Goal: Task Accomplishment & Management: Manage account settings

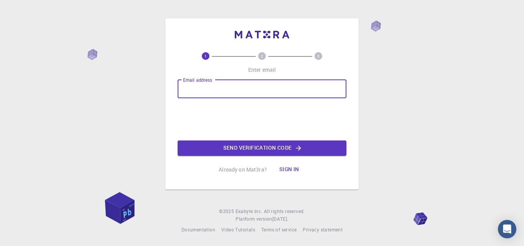
click at [208, 87] on input "Email address" at bounding box center [262, 89] width 169 height 18
type input "[EMAIL_ADDRESS][DOMAIN_NAME]"
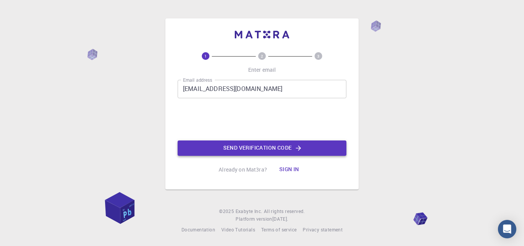
click at [231, 148] on button "Send verification code" at bounding box center [262, 147] width 169 height 15
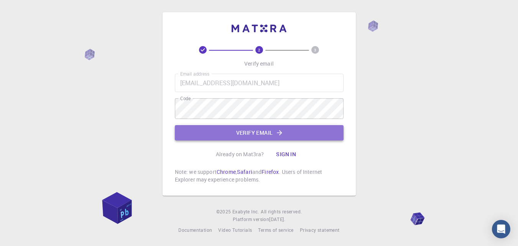
click at [265, 139] on button "Verify email" at bounding box center [259, 132] width 169 height 15
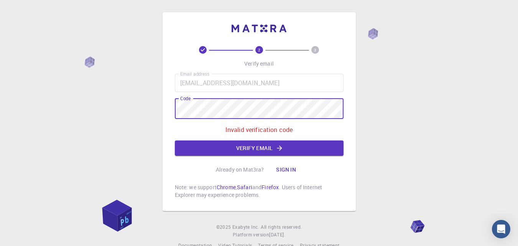
click at [146, 116] on div "2 3 Verify email Email address allaouiisam19@gmail.com Email address Code Code …" at bounding box center [259, 131] width 518 height 262
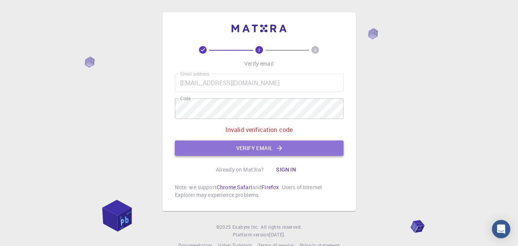
click at [264, 156] on button "Verify email" at bounding box center [259, 147] width 169 height 15
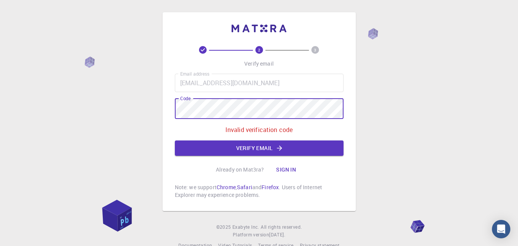
click at [151, 111] on div "2 3 Verify email Email address allaouiisam19@gmail.com Email address Code Code …" at bounding box center [259, 131] width 518 height 262
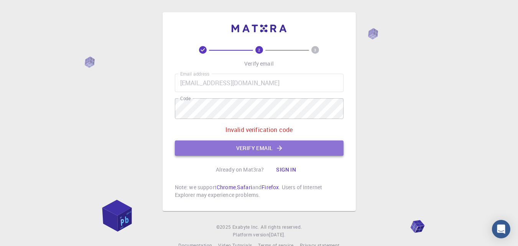
click at [235, 156] on button "Verify email" at bounding box center [259, 147] width 169 height 15
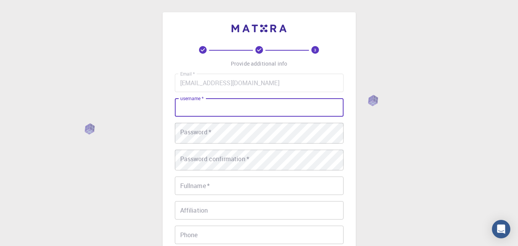
click at [221, 117] on input "username   *" at bounding box center [259, 107] width 169 height 18
type input "ISAM"
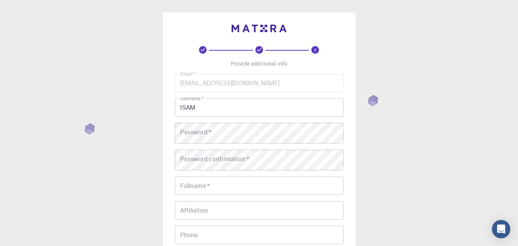
click at [402, 136] on div "3 Provide additional info Email   * allaouiisam19@gmail.com Email   * username …" at bounding box center [259, 197] width 518 height 395
click at [415, 165] on div "3 Provide additional info Email   * allaouiisam19@gmail.com Email   * username …" at bounding box center [259, 197] width 518 height 395
click at [210, 195] on input "Fullname   *" at bounding box center [259, 185] width 169 height 18
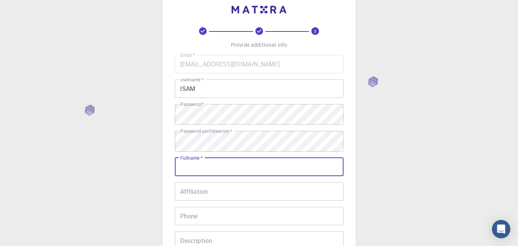
scroll to position [20, 0]
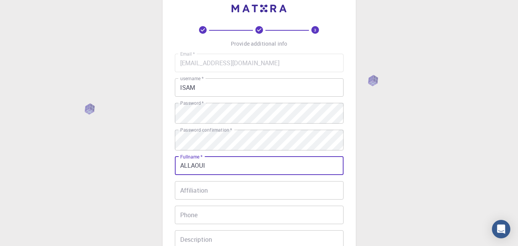
type input "ALLAOUI"
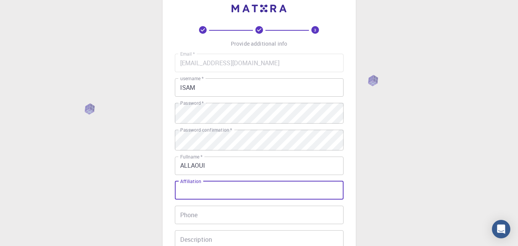
click at [213, 199] on input "Affiliation" at bounding box center [259, 190] width 169 height 18
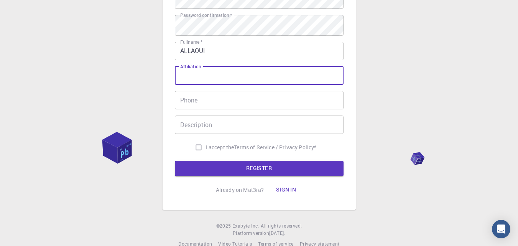
scroll to position [136, 0]
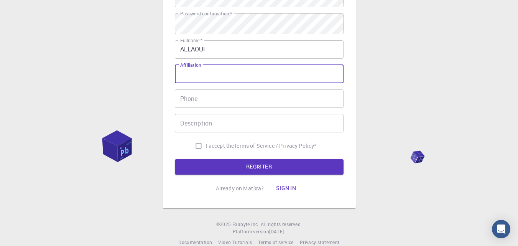
click at [191, 153] on input "I accept the Terms of Service / Privacy Policy *" at bounding box center [198, 145] width 15 height 15
checkbox input "true"
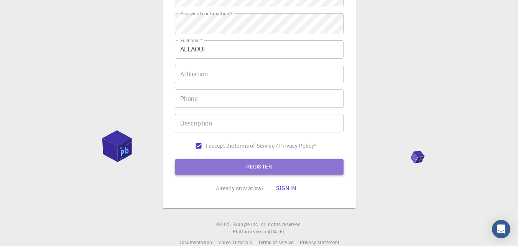
click at [260, 175] on button "REGISTER" at bounding box center [259, 166] width 169 height 15
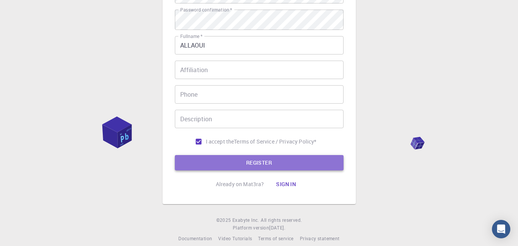
click at [250, 170] on button "REGISTER" at bounding box center [259, 162] width 169 height 15
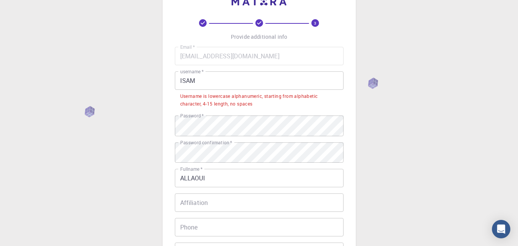
scroll to position [26, 0]
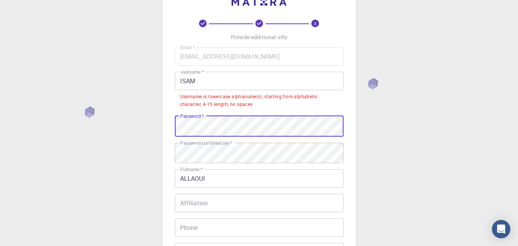
click at [137, 138] on div "3 Provide additional info Email   * allaouiisam19@gmail.com Email   * username …" at bounding box center [259, 181] width 518 height 414
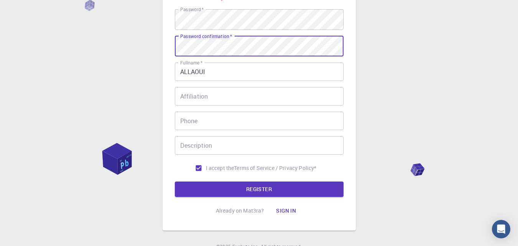
scroll to position [136, 0]
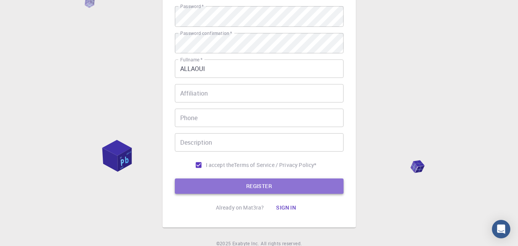
click at [272, 194] on button "REGISTER" at bounding box center [259, 185] width 169 height 15
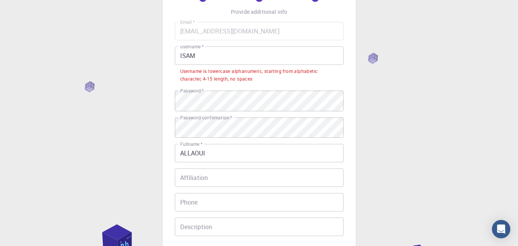
scroll to position [51, 0]
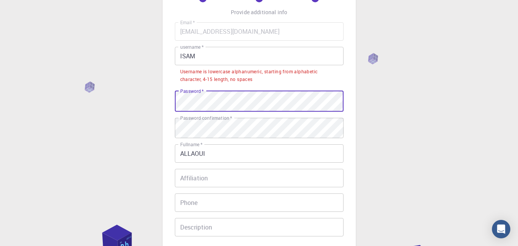
click at [163, 113] on div "3 Provide additional info Email   * allaouiisam19@gmail.com Email   * username …" at bounding box center [259, 136] width 193 height 351
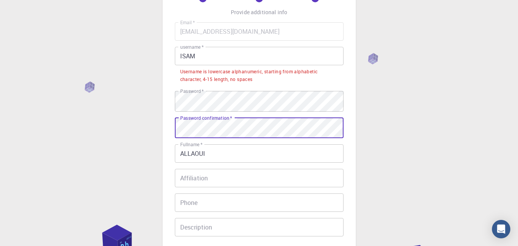
click at [84, 146] on div "3 Provide additional info Email   * allaouiisam19@gmail.com Email   * username …" at bounding box center [259, 156] width 518 height 414
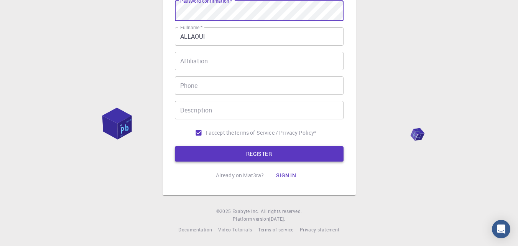
scroll to position [186, 0]
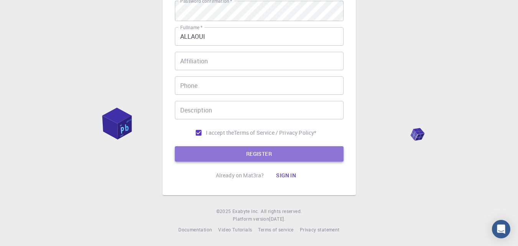
click at [215, 155] on button "REGISTER" at bounding box center [259, 153] width 169 height 15
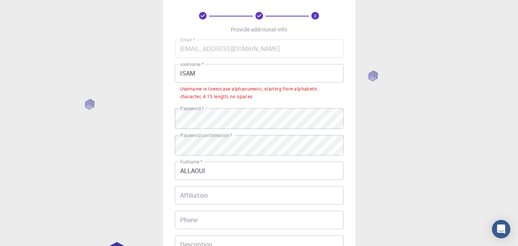
scroll to position [34, 0]
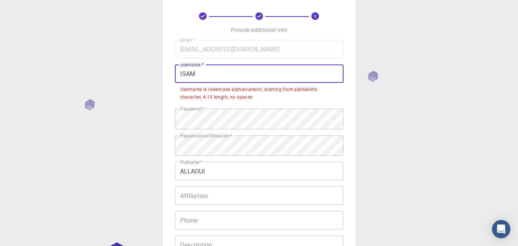
drag, startPoint x: 207, startPoint y: 82, endPoint x: 148, endPoint y: 76, distance: 59.8
click at [148, 76] on div "3 Provide additional info Email   * allaouiisam19@gmail.com Email   * username …" at bounding box center [259, 173] width 518 height 414
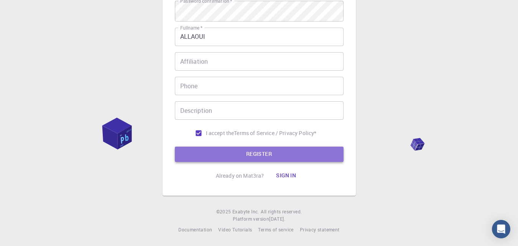
click at [246, 152] on button "REGISTER" at bounding box center [259, 154] width 169 height 15
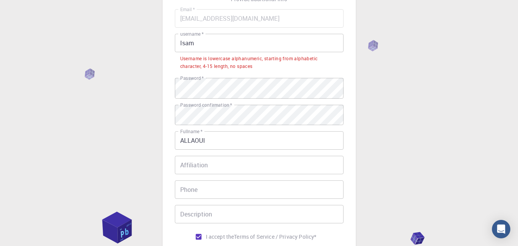
scroll to position [64, 0]
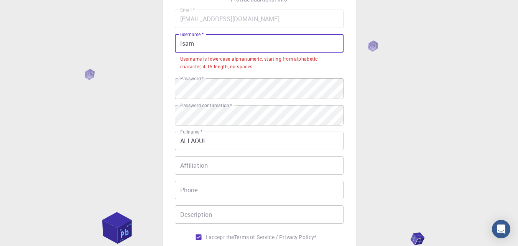
click at [183, 49] on input "Isam" at bounding box center [259, 43] width 169 height 18
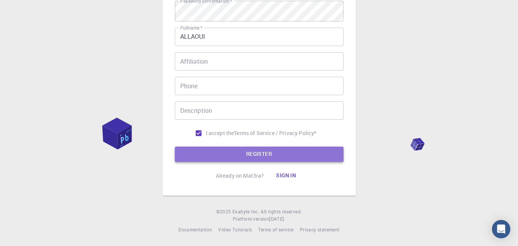
click at [250, 147] on button "REGISTER" at bounding box center [259, 154] width 169 height 15
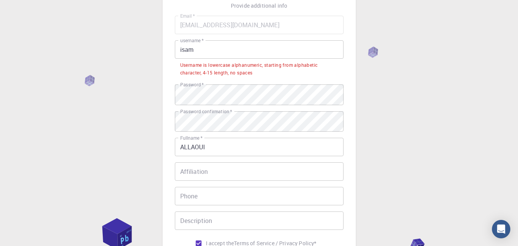
scroll to position [58, 0]
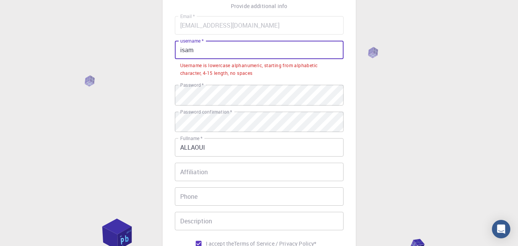
click at [199, 57] on input "isam" at bounding box center [259, 50] width 169 height 18
drag, startPoint x: 199, startPoint y: 57, endPoint x: 146, endPoint y: 49, distance: 53.1
click at [146, 49] on div "3 Provide additional info Email   * allaouiisam19@gmail.com Email   * username …" at bounding box center [259, 149] width 518 height 414
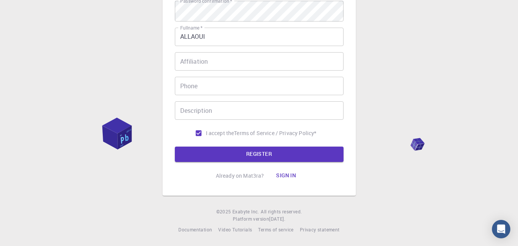
scroll to position [160, 0]
type input "allaoui"
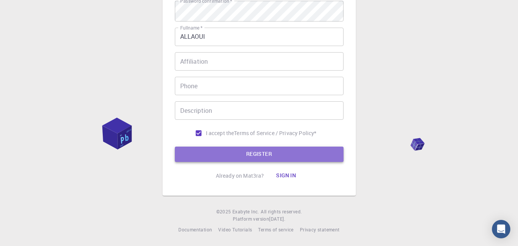
click at [242, 162] on button "REGISTER" at bounding box center [259, 154] width 169 height 15
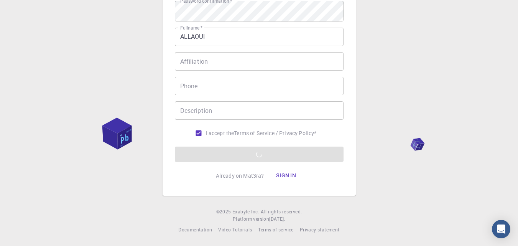
scroll to position [0, 0]
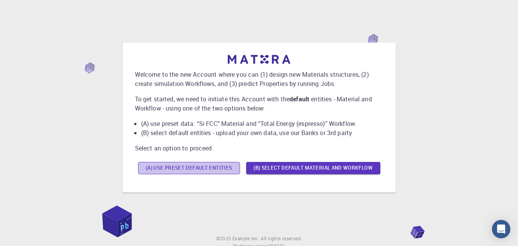
click at [225, 174] on button "(A) Use preset default entities" at bounding box center [189, 168] width 102 height 12
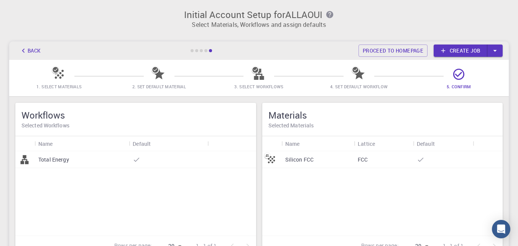
click at [67, 163] on p "Total Energy" at bounding box center [53, 160] width 31 height 8
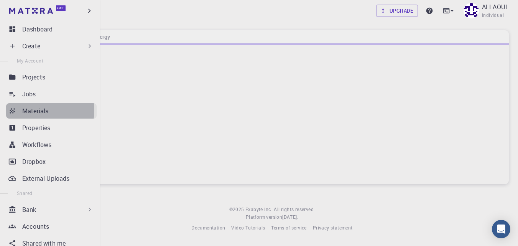
click at [40, 115] on p "Materials" at bounding box center [35, 110] width 26 height 9
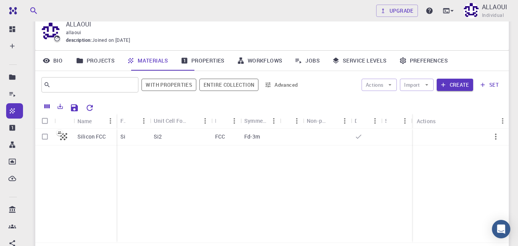
scroll to position [31, 0]
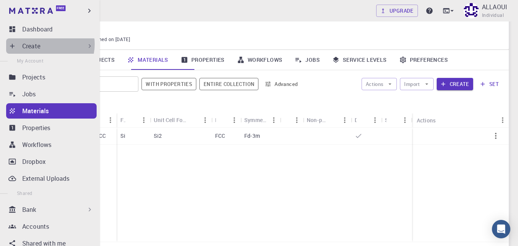
click at [40, 46] on p "Create" at bounding box center [31, 45] width 18 height 9
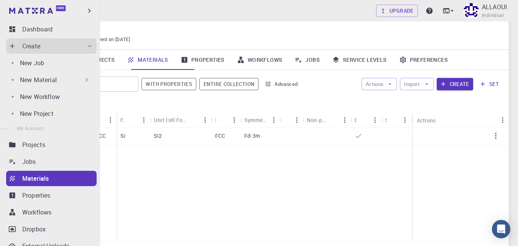
click at [42, 84] on p "New Material" at bounding box center [38, 79] width 37 height 9
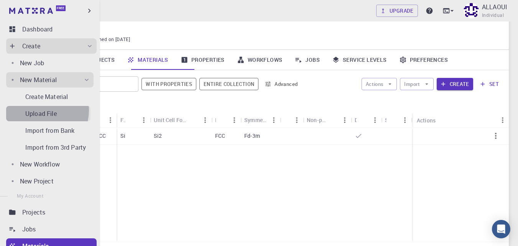
click at [40, 118] on p "Upload File" at bounding box center [40, 113] width 31 height 9
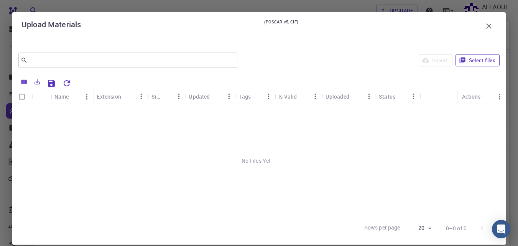
click at [468, 64] on button "Select files" at bounding box center [478, 60] width 44 height 12
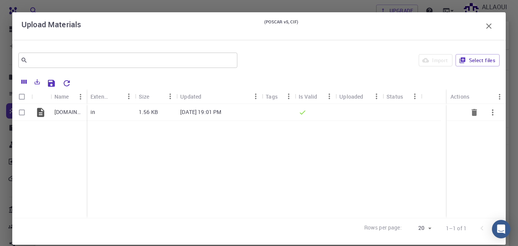
click at [64, 113] on p "[DOMAIN_NAME]" at bounding box center [68, 112] width 28 height 8
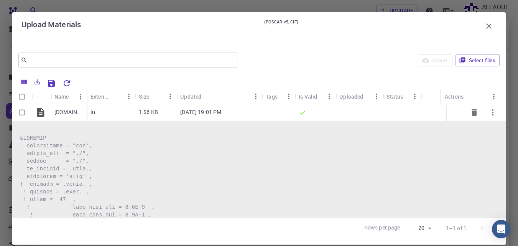
click at [64, 113] on p "[DOMAIN_NAME]" at bounding box center [68, 112] width 28 height 8
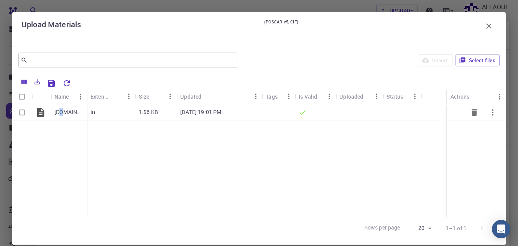
click at [64, 113] on p "[DOMAIN_NAME]" at bounding box center [68, 112] width 28 height 8
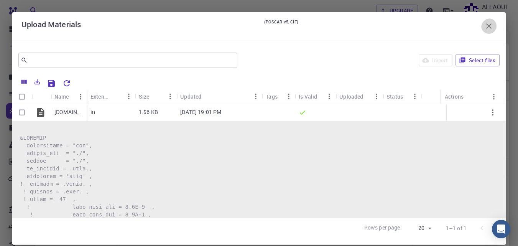
click at [486, 29] on icon "button" at bounding box center [488, 25] width 5 height 5
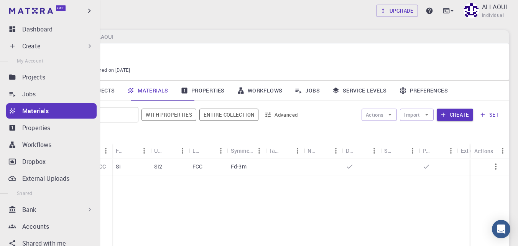
click at [48, 51] on div "Create" at bounding box center [57, 45] width 71 height 9
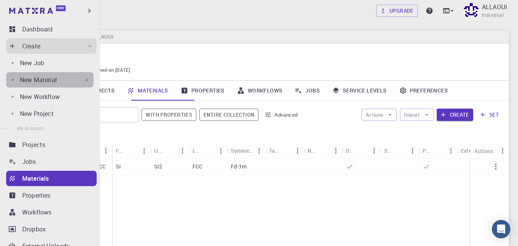
click at [57, 84] on p "New Material" at bounding box center [38, 79] width 37 height 9
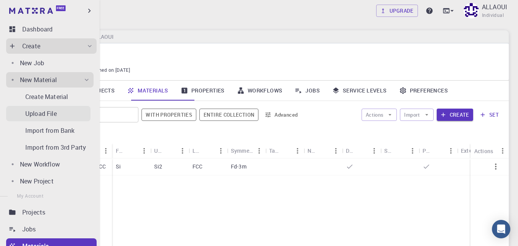
click at [53, 118] on p "Upload File" at bounding box center [40, 113] width 31 height 9
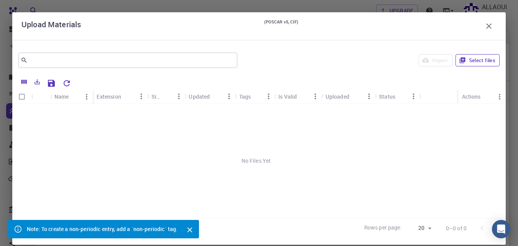
click at [465, 61] on button "Select files" at bounding box center [478, 60] width 44 height 12
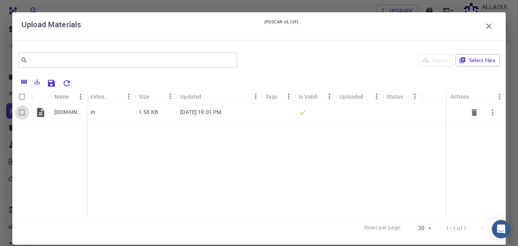
click at [24, 113] on input "Select row" at bounding box center [22, 112] width 15 height 15
checkbox input "true"
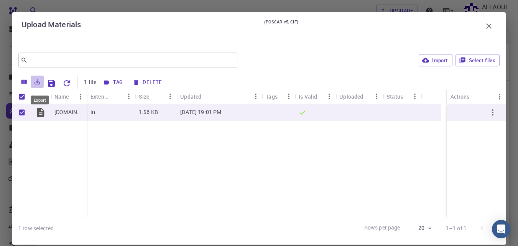
click at [40, 84] on icon "Export" at bounding box center [37, 81] width 5 height 5
click at [206, 181] on div "[DOMAIN_NAME] in 1.56 KB [DATE] 19:01 PM" at bounding box center [259, 161] width 494 height 114
click at [419, 62] on button "Import" at bounding box center [435, 60] width 33 height 12
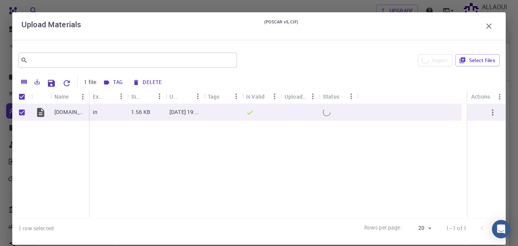
checkbox input "false"
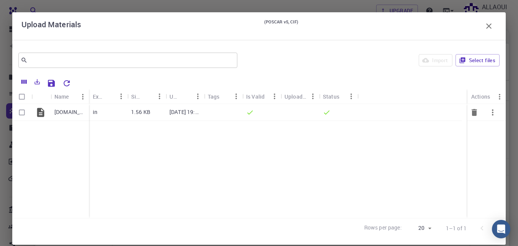
click at [113, 112] on div "in" at bounding box center [108, 112] width 38 height 17
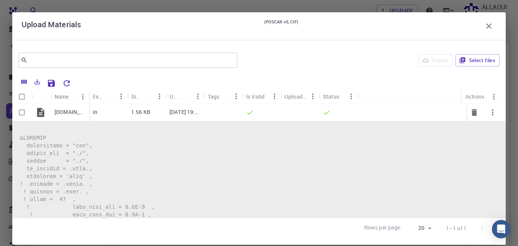
click at [113, 112] on div "in" at bounding box center [108, 112] width 38 height 17
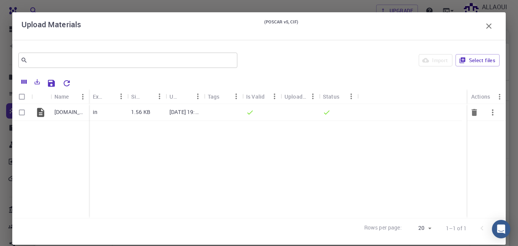
click at [113, 112] on div "in" at bounding box center [108, 112] width 38 height 17
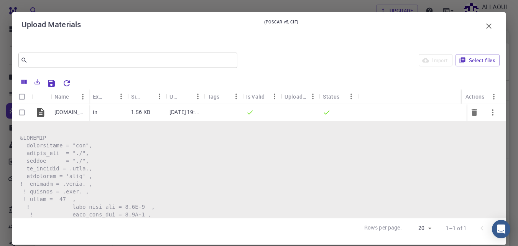
click at [488, 113] on icon "button" at bounding box center [492, 112] width 9 height 9
click at [391, 183] on div at bounding box center [259, 123] width 518 height 246
click at [110, 80] on div at bounding box center [287, 82] width 426 height 13
click at [54, 82] on icon "Save Explorer Settings" at bounding box center [51, 83] width 9 height 9
click at [486, 26] on icon "button" at bounding box center [488, 25] width 5 height 5
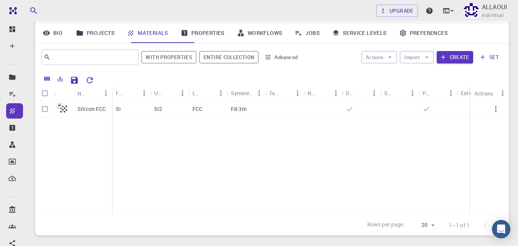
scroll to position [58, 0]
click at [97, 87] on button "Reset Explorer Settings" at bounding box center [89, 79] width 15 height 15
click at [94, 84] on icon "Reset Explorer Settings" at bounding box center [89, 79] width 9 height 9
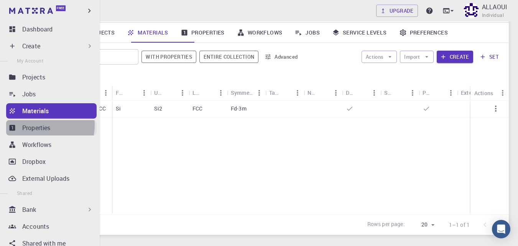
click at [36, 132] on p "Properties" at bounding box center [36, 127] width 28 height 9
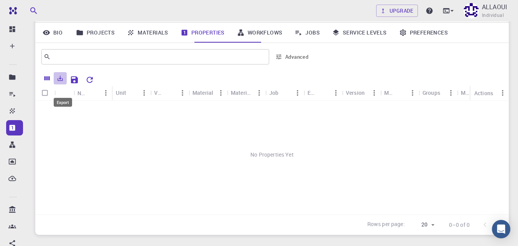
click at [61, 82] on icon "Export" at bounding box center [60, 78] width 7 height 7
click at [48, 129] on div "No Properties Yet" at bounding box center [272, 155] width 474 height 108
click at [101, 42] on link "Projects" at bounding box center [95, 33] width 51 height 20
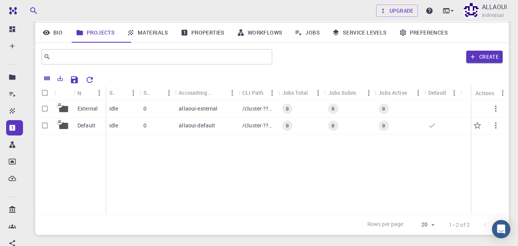
click at [212, 129] on p "allaoui-default" at bounding box center [197, 126] width 36 height 8
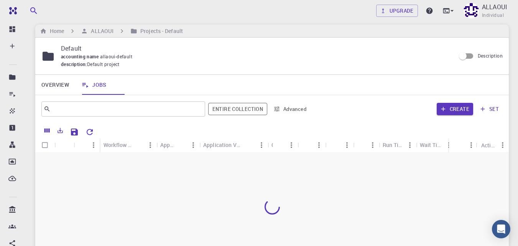
scroll to position [58, 0]
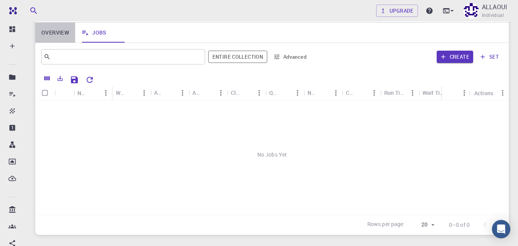
click at [59, 43] on link "Overview" at bounding box center [55, 33] width 40 height 20
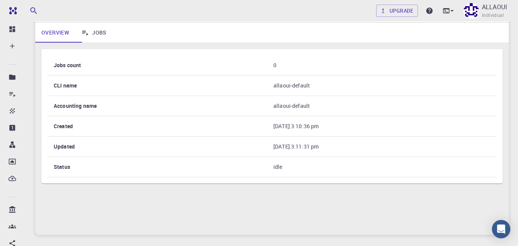
click at [38, 77] on div "Jobs count 0 CLI name allaoui-default Accounting name allaoui-default Created A…" at bounding box center [272, 139] width 474 height 192
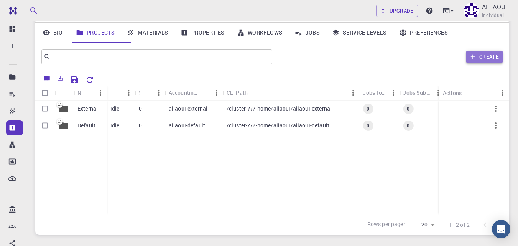
click at [482, 63] on button "Create" at bounding box center [484, 57] width 36 height 12
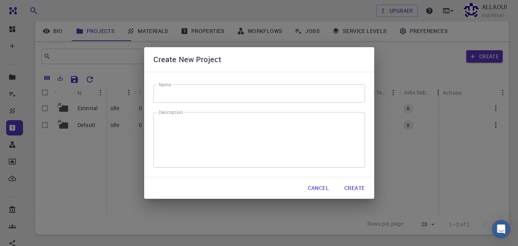
scroll to position [109, 0]
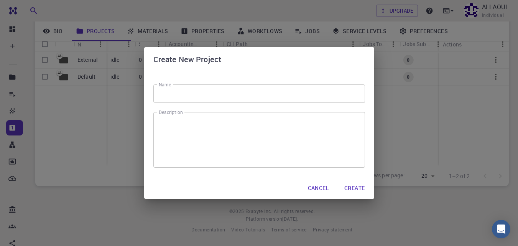
click at [221, 103] on input "Name" at bounding box center [259, 93] width 212 height 18
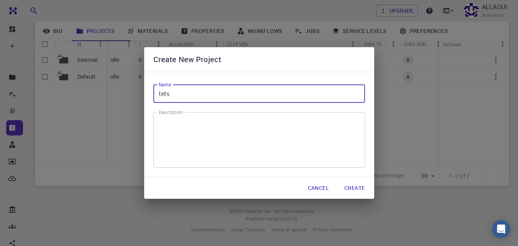
type input "tets"
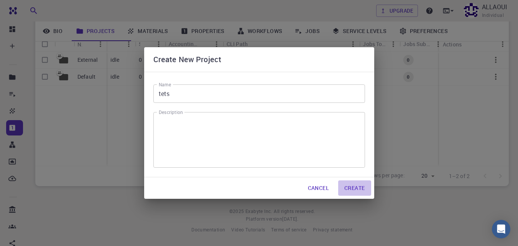
click at [353, 186] on button "Create" at bounding box center [354, 187] width 33 height 15
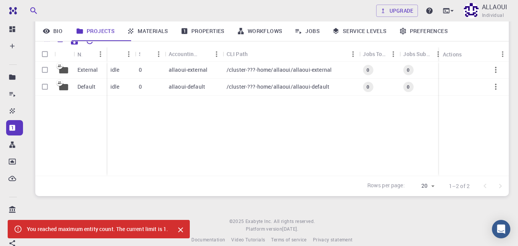
scroll to position [95, 0]
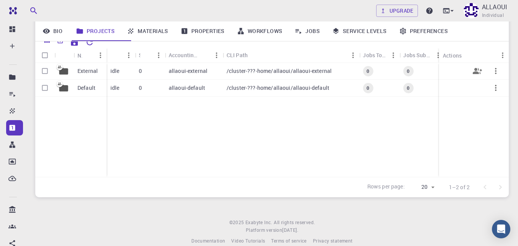
click at [44, 78] on input "Select row" at bounding box center [45, 71] width 15 height 15
checkbox input "true"
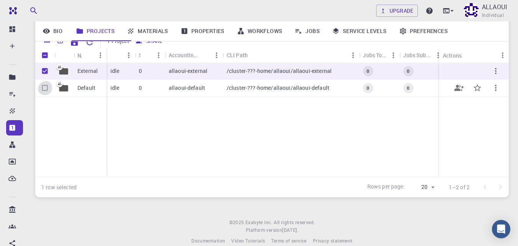
click at [48, 93] on input "Select row" at bounding box center [45, 88] width 15 height 15
checkbox input "true"
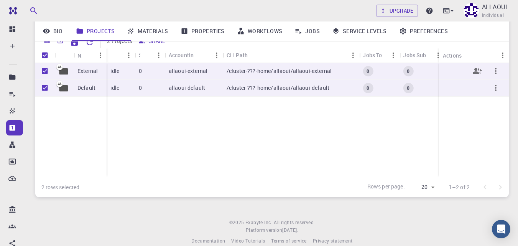
click at [494, 76] on icon "button" at bounding box center [495, 70] width 9 height 9
click at [240, 189] on div at bounding box center [259, 123] width 518 height 246
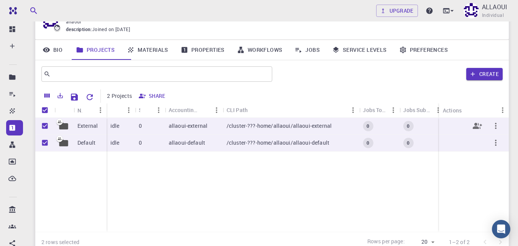
scroll to position [40, 0]
click at [47, 99] on icon "Columns" at bounding box center [47, 95] width 7 height 7
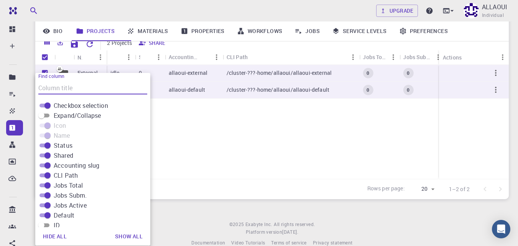
click at [186, 213] on div "Upgrade ALLAOUI Individual Home ALLAOUI ALLAOUI allaoui description : Joined on…" at bounding box center [272, 83] width 492 height 352
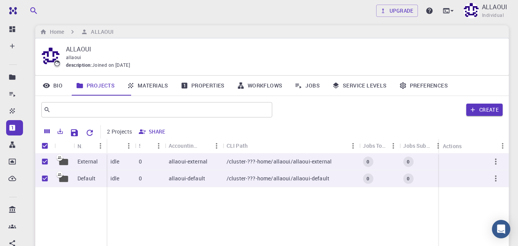
scroll to position [5, 0]
click at [175, 96] on link "Materials" at bounding box center [148, 86] width 54 height 20
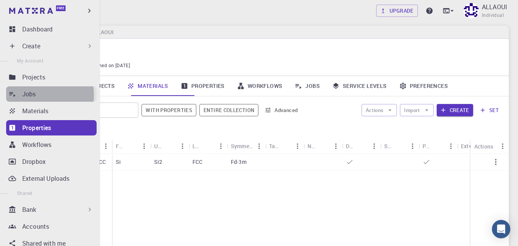
click at [36, 99] on p "Jobs" at bounding box center [29, 93] width 14 height 9
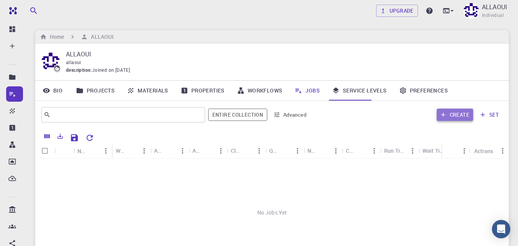
click at [444, 121] on button "Create" at bounding box center [455, 115] width 36 height 12
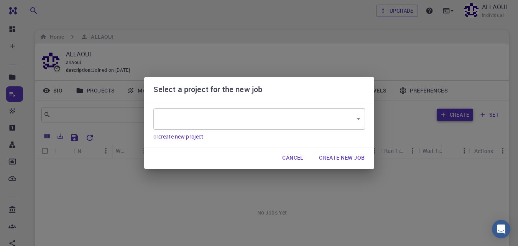
type input "o23WQTXXuprJsELBx"
click at [348, 120] on body "Free Dashboard Create New Job New Material Create Material Upload File Import f…" at bounding box center [259, 176] width 518 height 353
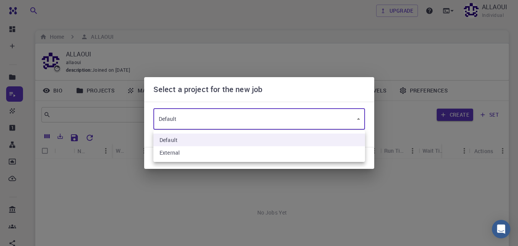
click at [293, 202] on div at bounding box center [259, 123] width 518 height 246
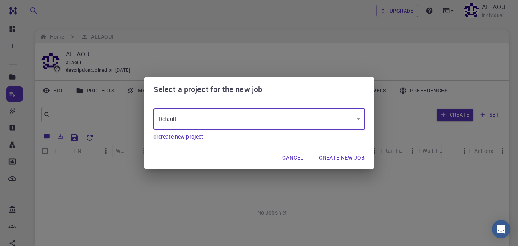
click at [279, 158] on button "Cancel" at bounding box center [292, 157] width 33 height 15
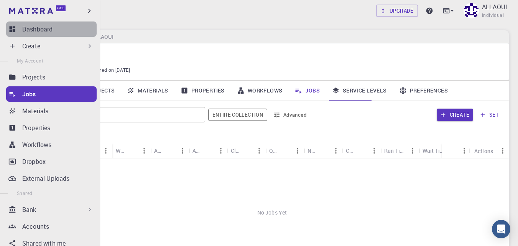
click at [51, 28] on p "Dashboard" at bounding box center [37, 29] width 30 height 9
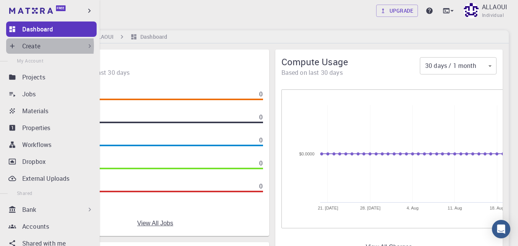
click at [19, 48] on div "Create" at bounding box center [51, 45] width 91 height 15
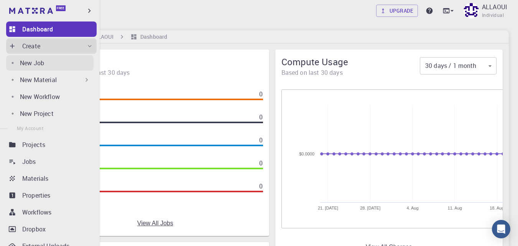
click at [25, 65] on p "New Job" at bounding box center [32, 62] width 24 height 9
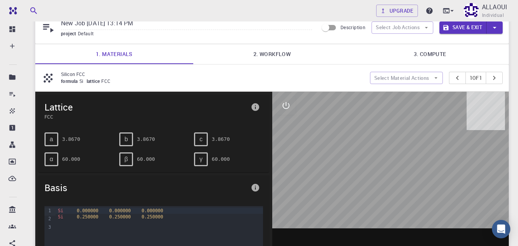
scroll to position [34, 0]
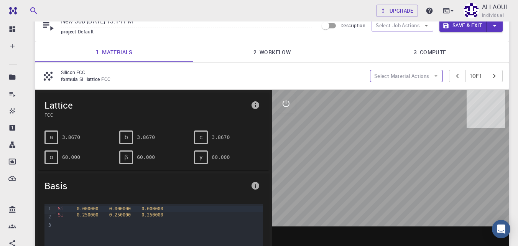
click at [371, 81] on button "Select Material Actions" at bounding box center [406, 76] width 73 height 12
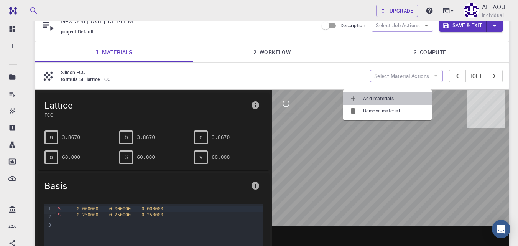
click at [373, 97] on span "Add materials" at bounding box center [394, 99] width 63 height 8
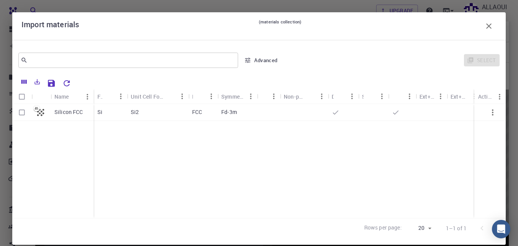
click at [475, 64] on div "Select" at bounding box center [392, 60] width 216 height 18
click at [220, 116] on div "Fd-3m" at bounding box center [238, 112] width 40 height 17
checkbox input "true"
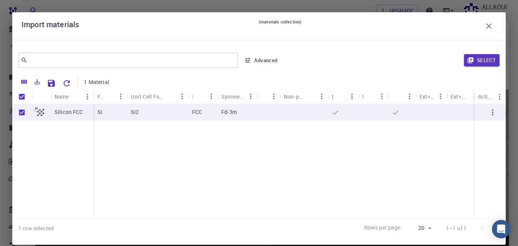
click at [488, 114] on icon "button" at bounding box center [492, 112] width 9 height 9
click at [492, 115] on icon "button" at bounding box center [493, 112] width 2 height 6
click at [162, 109] on div "Si2" at bounding box center [157, 112] width 61 height 17
checkbox input "false"
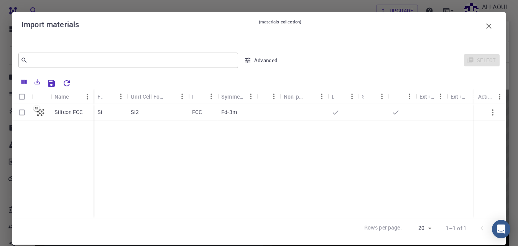
click at [162, 109] on div "Si2" at bounding box center [157, 112] width 61 height 17
checkbox input "true"
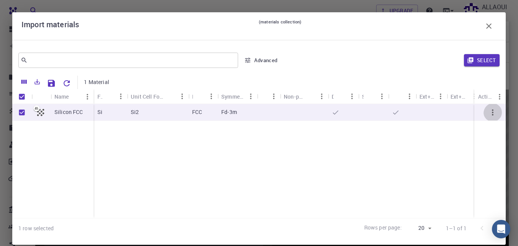
click at [488, 113] on icon "button" at bounding box center [492, 112] width 9 height 9
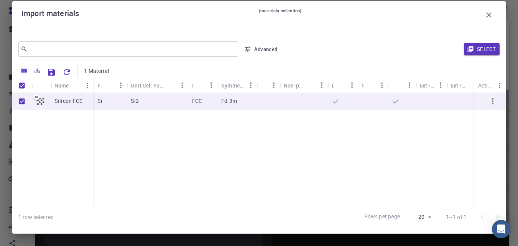
scroll to position [59, 0]
click at [490, 102] on icon "button" at bounding box center [492, 101] width 9 height 9
click at [23, 101] on input "Unselect row" at bounding box center [22, 101] width 15 height 15
checkbox input "false"
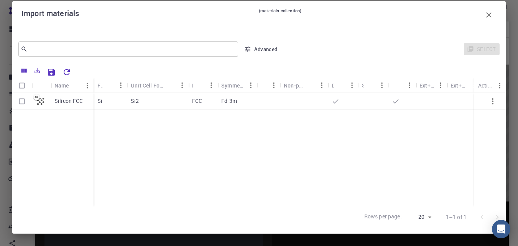
click at [492, 104] on icon "button" at bounding box center [493, 101] width 2 height 6
click at [463, 51] on div "Select" at bounding box center [392, 49] width 216 height 18
click at [40, 68] on icon "Export" at bounding box center [37, 70] width 5 height 5
click at [44, 116] on li "Print" at bounding box center [65, 114] width 65 height 14
type input "20"
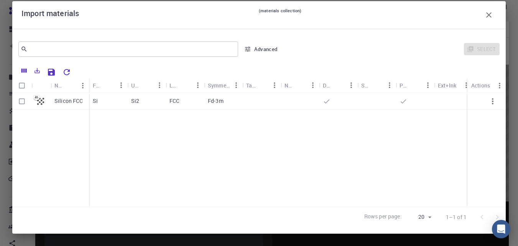
click at [486, 12] on icon "button" at bounding box center [488, 14] width 5 height 5
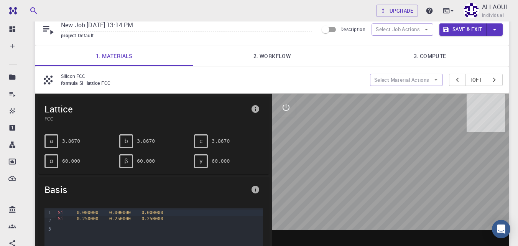
scroll to position [0, 0]
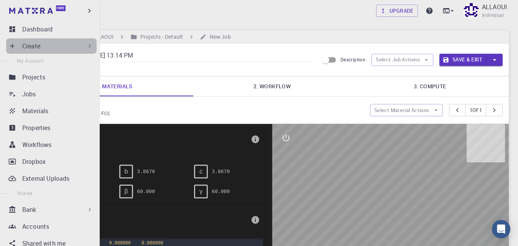
click at [66, 46] on div "Create" at bounding box center [57, 45] width 71 height 9
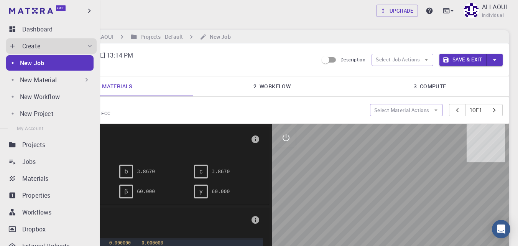
click at [56, 84] on p "New Material" at bounding box center [38, 79] width 37 height 9
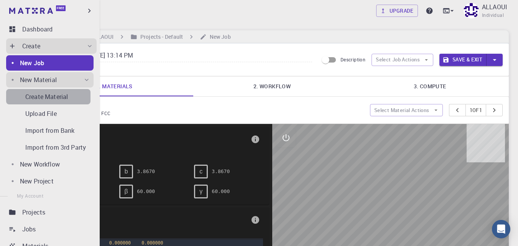
click at [56, 101] on p "Create Material" at bounding box center [46, 96] width 43 height 9
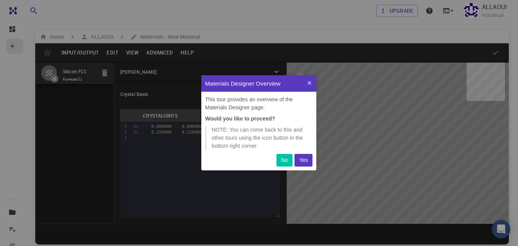
scroll to position [89, 109]
click at [303, 158] on p "Yes" at bounding box center [303, 160] width 9 height 8
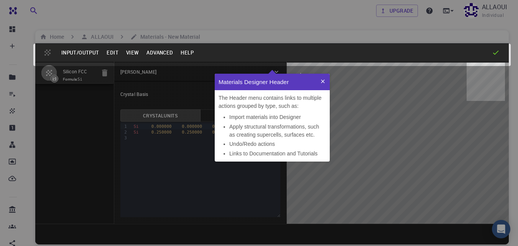
scroll to position [82, 109]
click at [324, 80] on icon at bounding box center [322, 80] width 3 height 3
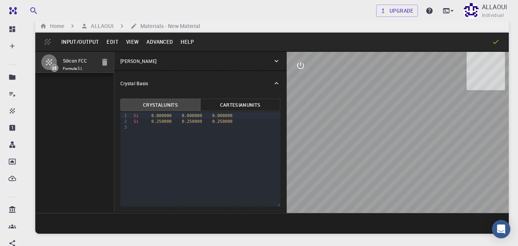
scroll to position [0, 0]
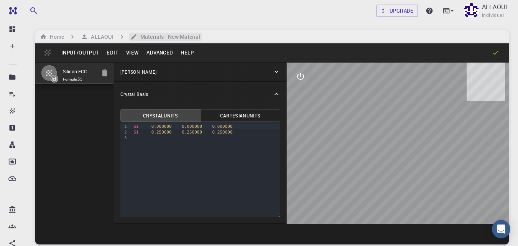
click at [181, 37] on h6 "Materials - New Material" at bounding box center [168, 37] width 63 height 8
click at [56, 38] on h6 "Home" at bounding box center [55, 37] width 17 height 8
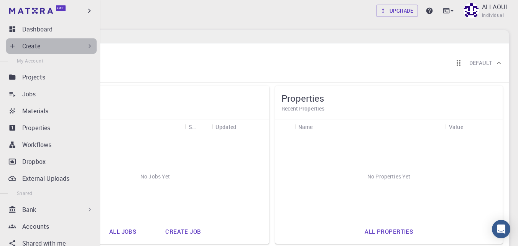
click at [70, 46] on div "Create" at bounding box center [57, 45] width 71 height 9
click at [68, 46] on div "Create" at bounding box center [57, 45] width 71 height 9
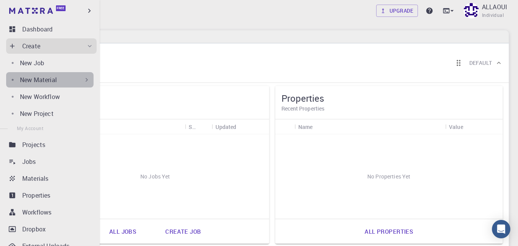
click at [53, 84] on p "New Material" at bounding box center [38, 79] width 37 height 9
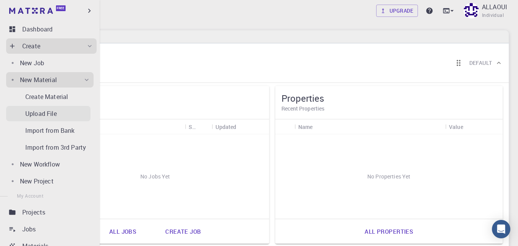
click at [50, 118] on p "Upload File" at bounding box center [40, 113] width 31 height 9
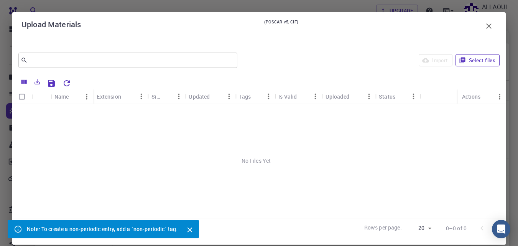
click at [462, 63] on button "Select files" at bounding box center [478, 60] width 44 height 12
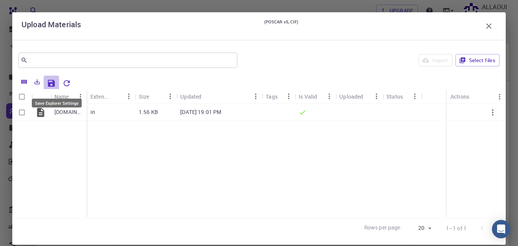
click at [55, 86] on icon "Save Explorer Settings" at bounding box center [51, 83] width 7 height 7
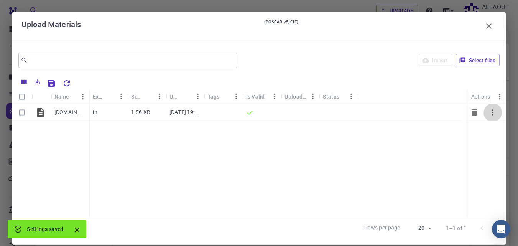
click at [488, 111] on icon "button" at bounding box center [492, 112] width 9 height 9
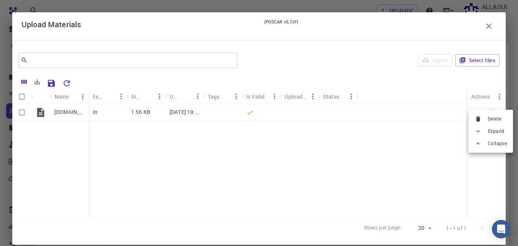
click at [494, 130] on span "Expand" at bounding box center [496, 131] width 16 height 8
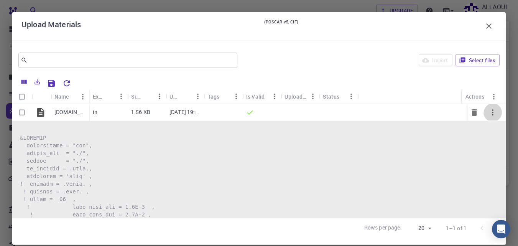
click at [488, 113] on icon "button" at bounding box center [492, 112] width 9 height 9
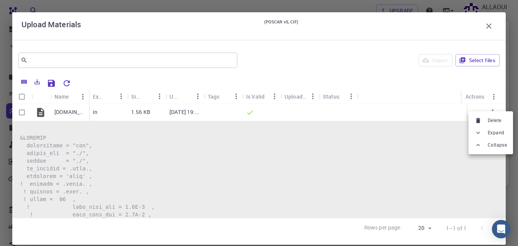
click at [494, 134] on span "Expand" at bounding box center [496, 133] width 16 height 8
click at [68, 119] on div "[DOMAIN_NAME]" at bounding box center [70, 112] width 38 height 17
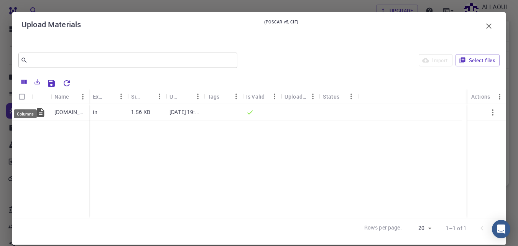
click at [24, 84] on icon "Columns" at bounding box center [23, 82] width 5 height 4
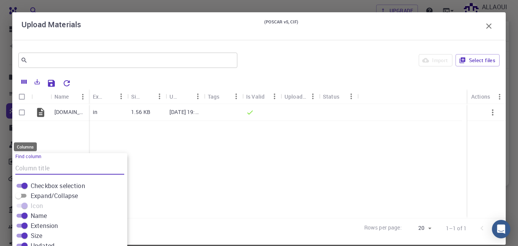
scroll to position [33, 0]
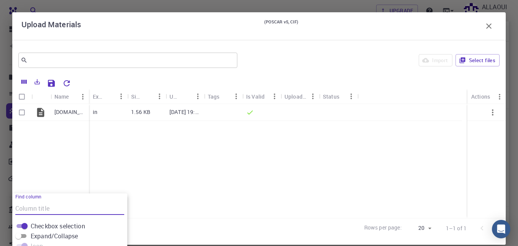
click at [180, 181] on div "[DOMAIN_NAME] in 1.56 KB [DATE] 19:01 PM" at bounding box center [259, 161] width 494 height 114
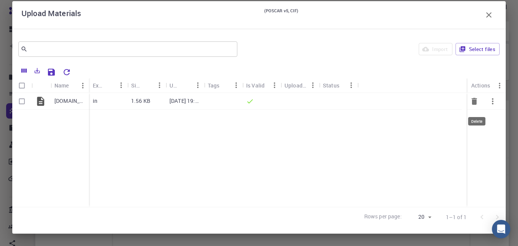
scroll to position [0, 0]
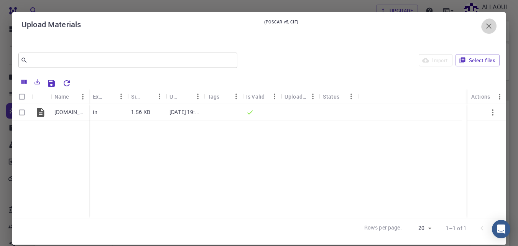
click at [486, 25] on icon "button" at bounding box center [489, 25] width 9 height 9
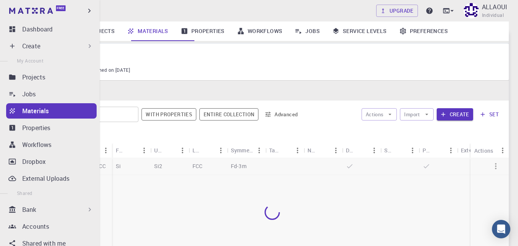
click at [48, 43] on div "Create" at bounding box center [51, 45] width 91 height 15
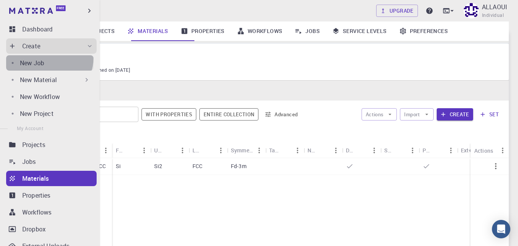
click at [48, 62] on link "New Job" at bounding box center [49, 62] width 87 height 15
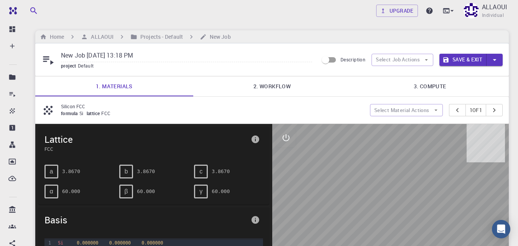
scroll to position [16, 0]
click at [412, 54] on button "Select Job Actions" at bounding box center [403, 60] width 62 height 12
click at [391, 87] on span "Select materials" at bounding box center [391, 91] width 49 height 8
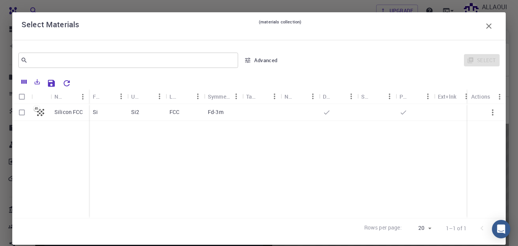
click at [147, 121] on div "Si2" at bounding box center [146, 112] width 38 height 17
checkbox input "true"
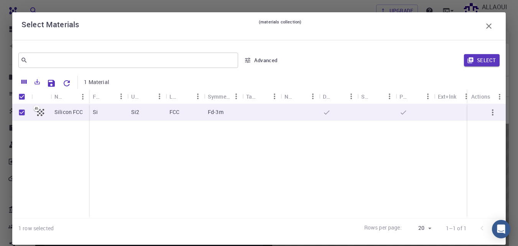
click at [488, 115] on icon "button" at bounding box center [492, 112] width 9 height 9
click at [406, 142] on div "Silicon FCC Si Si2 FCC Fd-3m" at bounding box center [280, 161] width 537 height 114
click at [486, 26] on icon "button" at bounding box center [488, 25] width 5 height 5
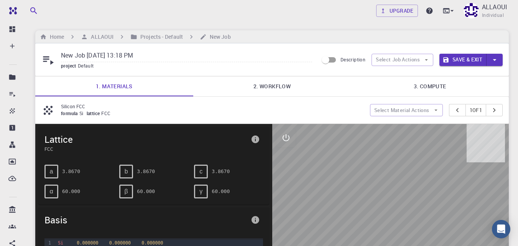
click at [462, 54] on button "Save & Exit" at bounding box center [463, 60] width 47 height 12
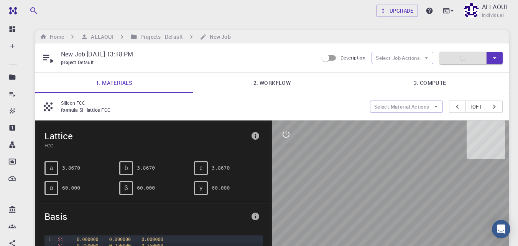
click at [498, 54] on icon "button" at bounding box center [495, 58] width 8 height 8
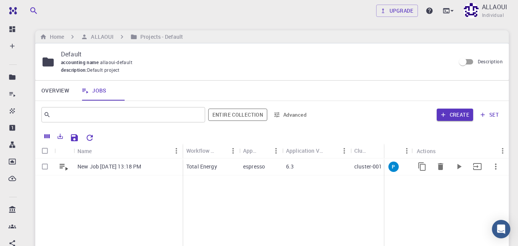
click at [347, 158] on div "6.3" at bounding box center [316, 166] width 68 height 17
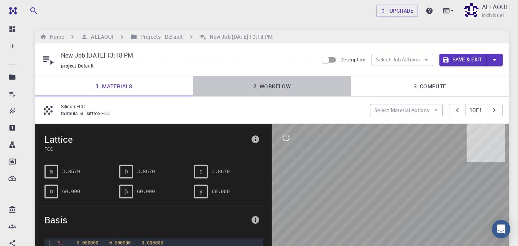
click at [279, 91] on link "2. Workflow" at bounding box center [272, 86] width 158 height 20
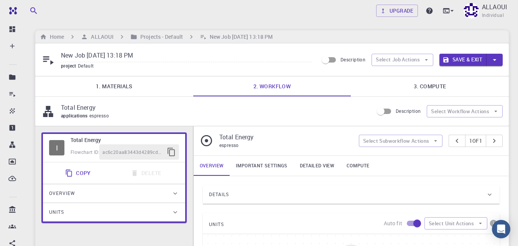
scroll to position [231, 0]
click at [178, 40] on h6 "Projects - Default" at bounding box center [160, 37] width 46 height 8
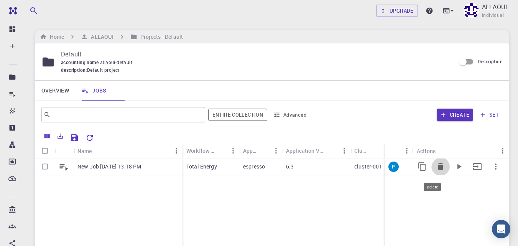
click at [438, 170] on icon "Delete" at bounding box center [440, 166] width 5 height 7
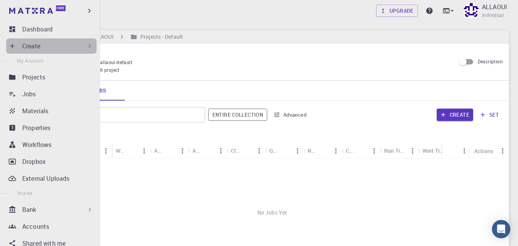
click at [63, 48] on div "Create" at bounding box center [57, 45] width 71 height 9
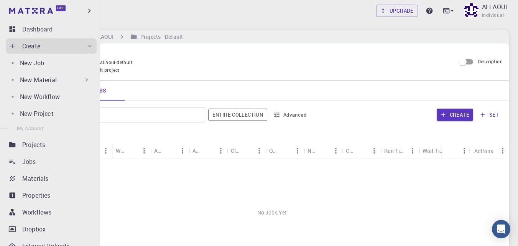
click at [57, 84] on p "New Material" at bounding box center [38, 79] width 37 height 9
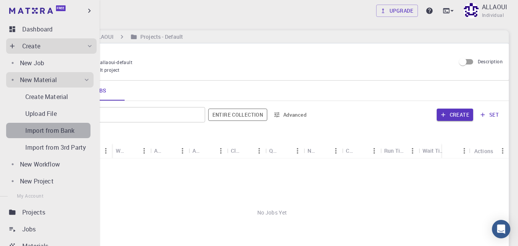
click at [51, 135] on p "Import from Bank" at bounding box center [49, 130] width 49 height 9
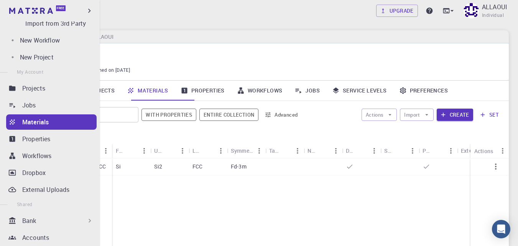
scroll to position [124, 0]
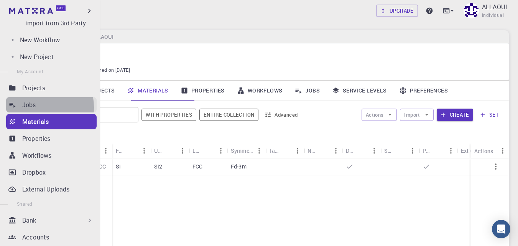
click at [33, 109] on p "Jobs" at bounding box center [29, 104] width 14 height 9
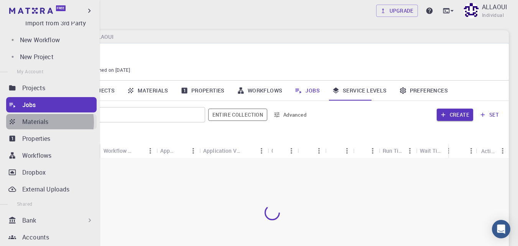
click at [40, 126] on p "Materials" at bounding box center [35, 121] width 26 height 9
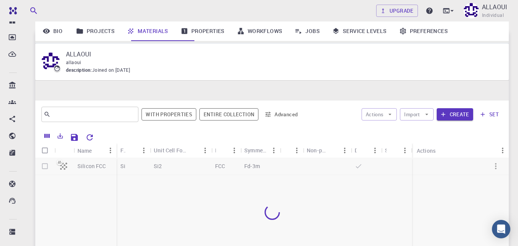
scroll to position [65, 0]
click at [46, 158] on div at bounding box center [272, 212] width 474 height 108
click at [44, 158] on div at bounding box center [272, 212] width 474 height 108
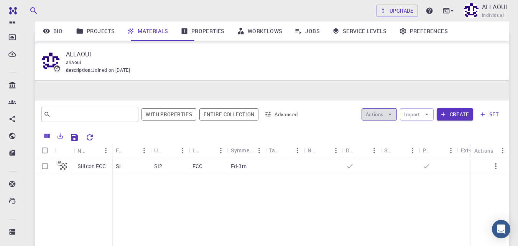
click at [362, 108] on button "Actions" at bounding box center [380, 114] width 36 height 12
click at [439, 130] on div at bounding box center [300, 136] width 406 height 13
click at [501, 157] on button "button" at bounding box center [496, 166] width 18 height 18
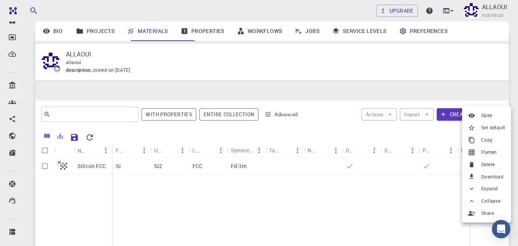
click at [491, 168] on span "Delete" at bounding box center [487, 165] width 13 height 8
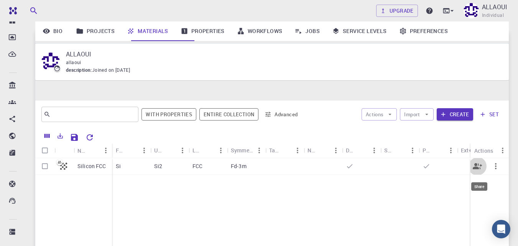
click at [475, 163] on icon "Share" at bounding box center [477, 166] width 9 height 6
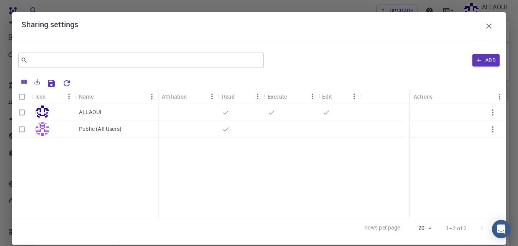
click at [485, 29] on icon "button" at bounding box center [489, 25] width 9 height 9
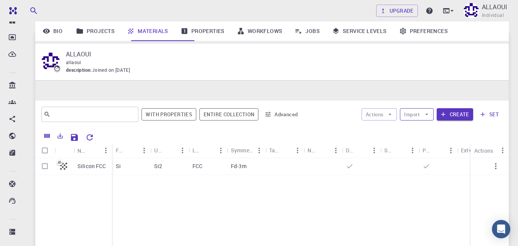
click at [414, 108] on button "Import" at bounding box center [416, 114] width 33 height 12
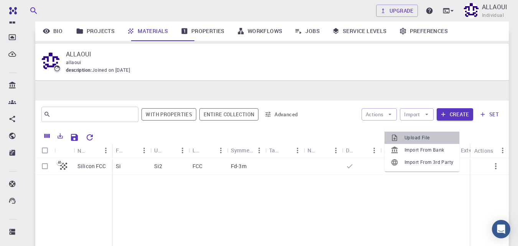
click at [414, 132] on li "Upload File" at bounding box center [422, 138] width 75 height 12
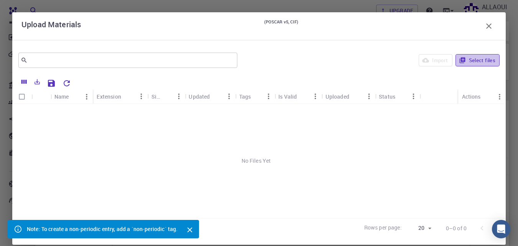
click at [470, 66] on button "Select files" at bounding box center [478, 60] width 44 height 12
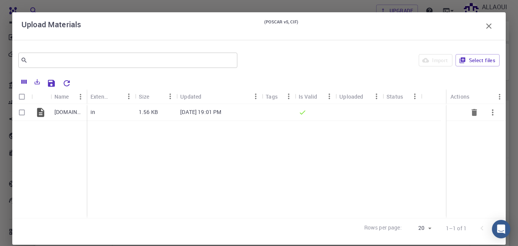
click at [204, 114] on p "[DATE] 19:01 PM" at bounding box center [200, 112] width 41 height 8
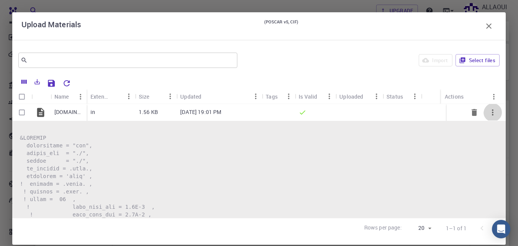
click at [488, 112] on icon "button" at bounding box center [492, 112] width 9 height 9
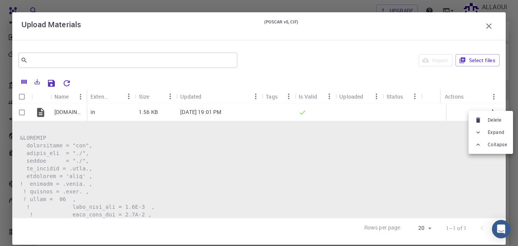
click at [330, 113] on div at bounding box center [259, 123] width 518 height 246
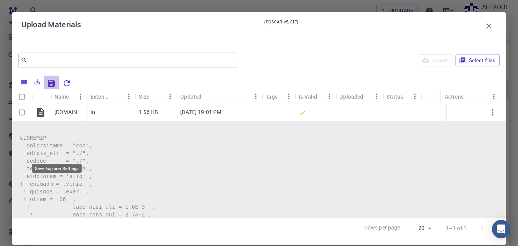
click at [53, 87] on icon "Save Explorer Settings" at bounding box center [51, 83] width 7 height 7
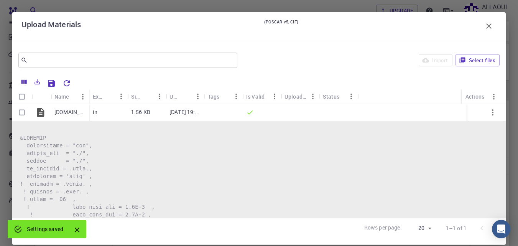
click at [486, 28] on icon "button" at bounding box center [488, 25] width 5 height 5
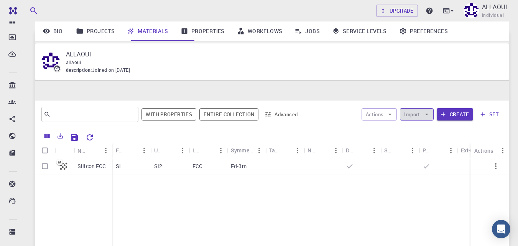
click at [407, 108] on button "Import" at bounding box center [416, 114] width 33 height 12
click at [419, 144] on li "Import From Bank" at bounding box center [422, 150] width 75 height 12
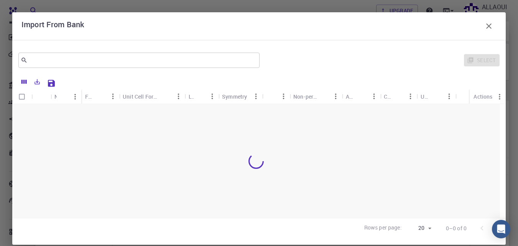
click at [485, 27] on icon "button" at bounding box center [489, 25] width 9 height 9
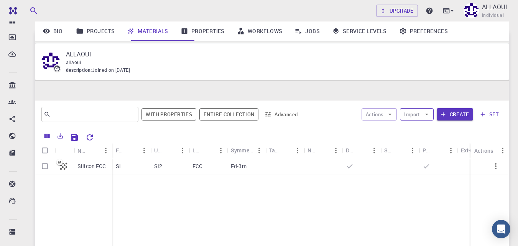
click at [407, 108] on button "Import" at bounding box center [416, 114] width 33 height 12
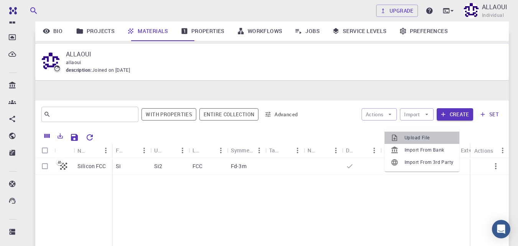
click at [394, 134] on icon at bounding box center [395, 138] width 8 height 8
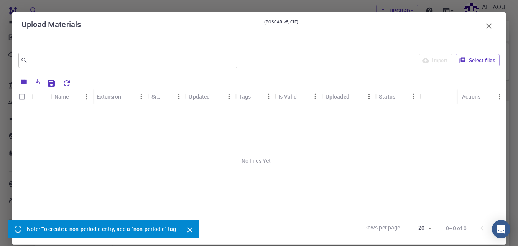
click at [219, 127] on div "No Files Yet" at bounding box center [256, 161] width 488 height 114
click at [25, 96] on input "Select all rows" at bounding box center [22, 96] width 15 height 15
checkbox input "false"
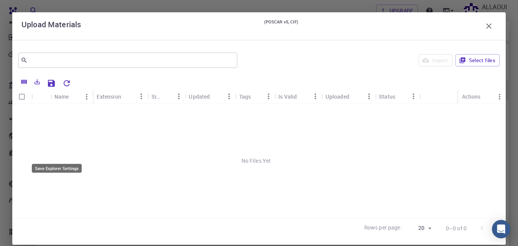
click at [54, 85] on icon "Save Explorer Settings" at bounding box center [51, 83] width 7 height 7
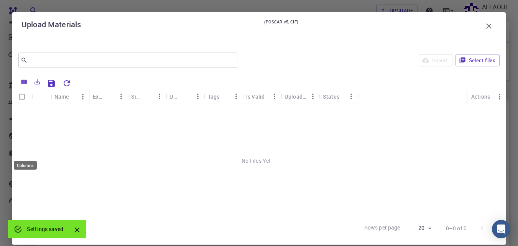
click at [25, 81] on icon "Columns" at bounding box center [24, 81] width 7 height 7
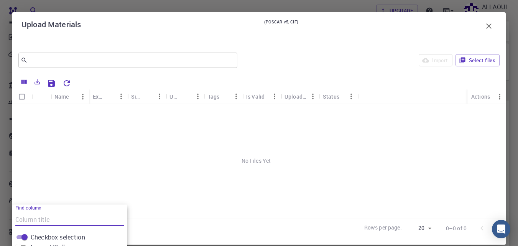
scroll to position [120, 0]
click at [485, 24] on icon "button" at bounding box center [489, 25] width 9 height 9
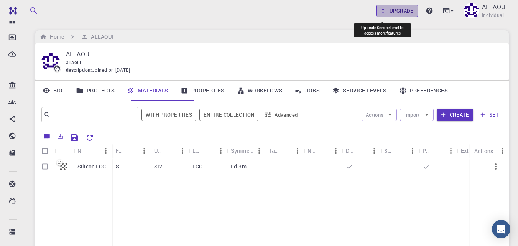
click at [376, 10] on link "Upgrade" at bounding box center [397, 11] width 42 height 12
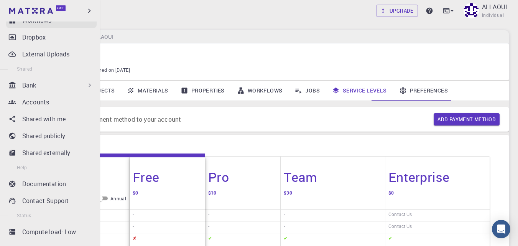
click at [36, 25] on p "Workflows" at bounding box center [36, 20] width 29 height 9
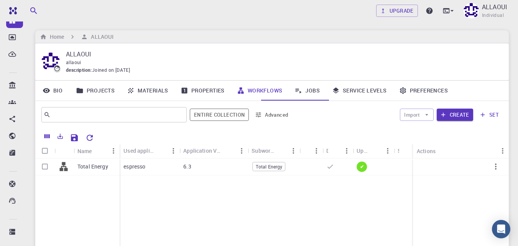
scroll to position [56, 0]
click at [175, 158] on div "espresso" at bounding box center [150, 166] width 60 height 17
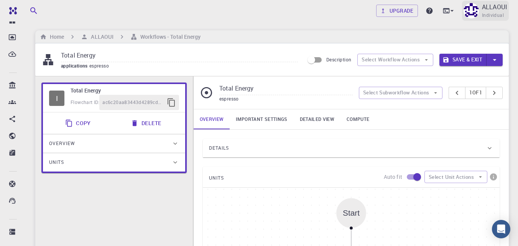
click at [474, 17] on div "ALLAOUI Individual" at bounding box center [485, 11] width 47 height 20
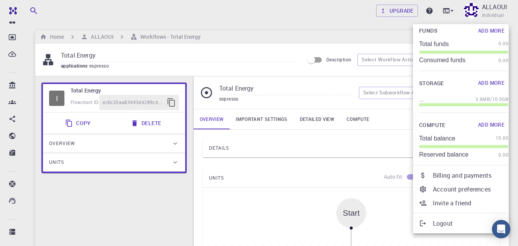
scroll to position [52, 0]
click at [447, 219] on p "Logout" at bounding box center [471, 223] width 76 height 9
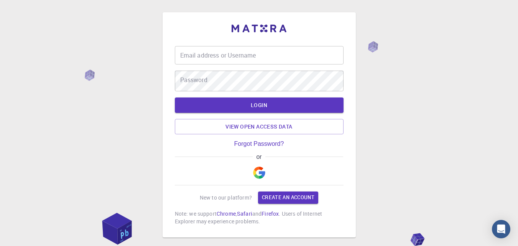
type input "[EMAIL_ADDRESS][DOMAIN_NAME]"
